Goal: Transaction & Acquisition: Subscribe to service/newsletter

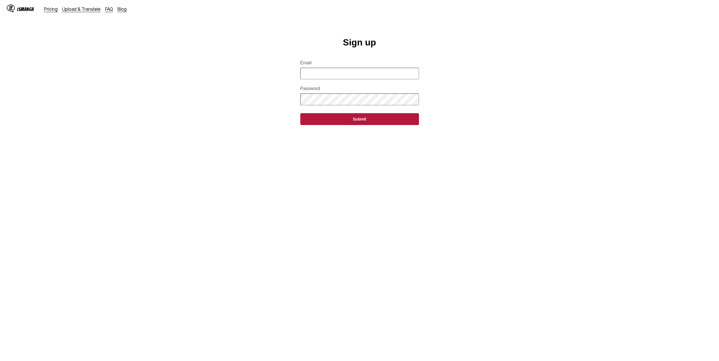
drag, startPoint x: 316, startPoint y: 73, endPoint x: 317, endPoint y: 77, distance: 4.2
click at [316, 73] on input "Email" at bounding box center [359, 74] width 119 height 12
paste input "**********"
type input "**********"
click at [300, 113] on button "Submit" at bounding box center [359, 119] width 119 height 12
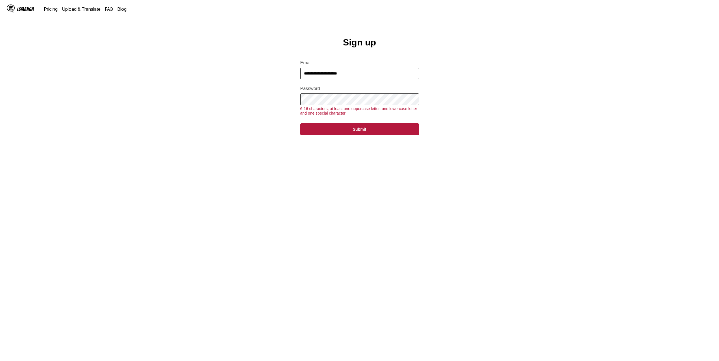
click at [175, 96] on main "**********" at bounding box center [359, 199] width 719 height 325
drag, startPoint x: 372, startPoint y: 119, endPoint x: 371, endPoint y: 113, distance: 5.7
click at [371, 116] on div "6-16 characters, at least one uppercase letter, one lowercase letter and one sp…" at bounding box center [359, 110] width 119 height 9
click at [371, 113] on div "6-16 characters, at least one uppercase letter, one lowercase letter and one sp…" at bounding box center [359, 110] width 119 height 9
click at [363, 134] on button "Submit" at bounding box center [359, 129] width 119 height 12
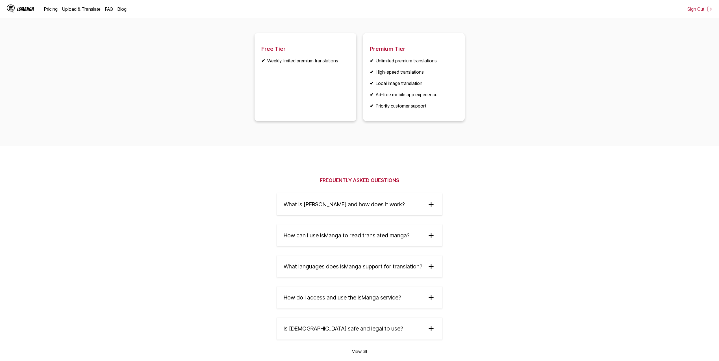
scroll to position [734, 0]
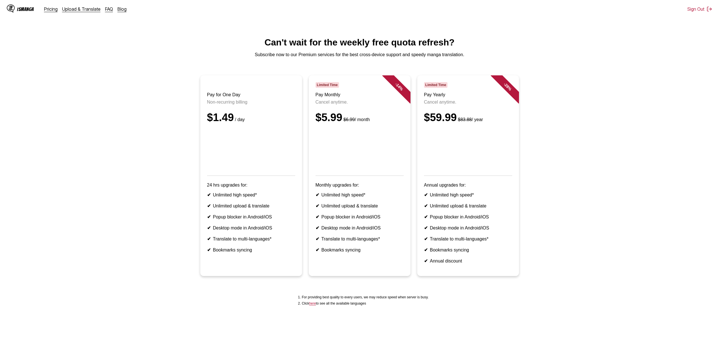
click at [48, 13] on div "IsManga Pricing Upload & Translate FAQ Blog" at bounding box center [69, 9] width 124 height 18
drag, startPoint x: 260, startPoint y: 77, endPoint x: 255, endPoint y: 77, distance: 5.7
click at [87, 12] on link "Upload & Translate" at bounding box center [81, 9] width 38 height 6
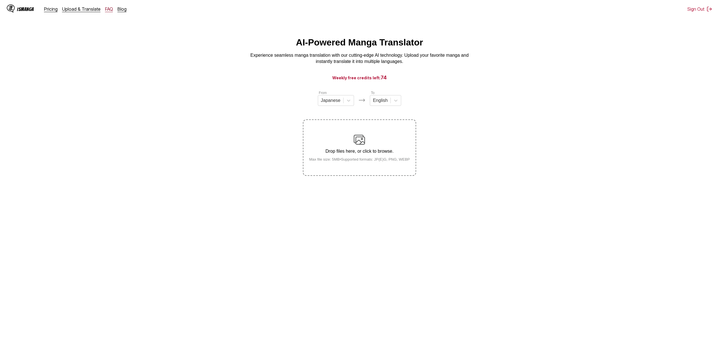
click at [110, 10] on link "FAQ" at bounding box center [109, 9] width 8 height 6
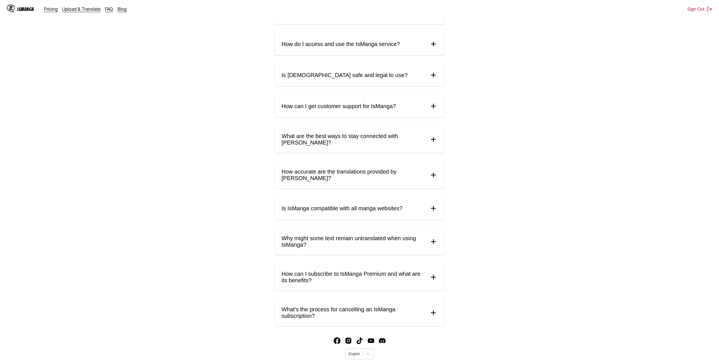
scroll to position [138, 0]
